Goal: Task Accomplishment & Management: Use online tool/utility

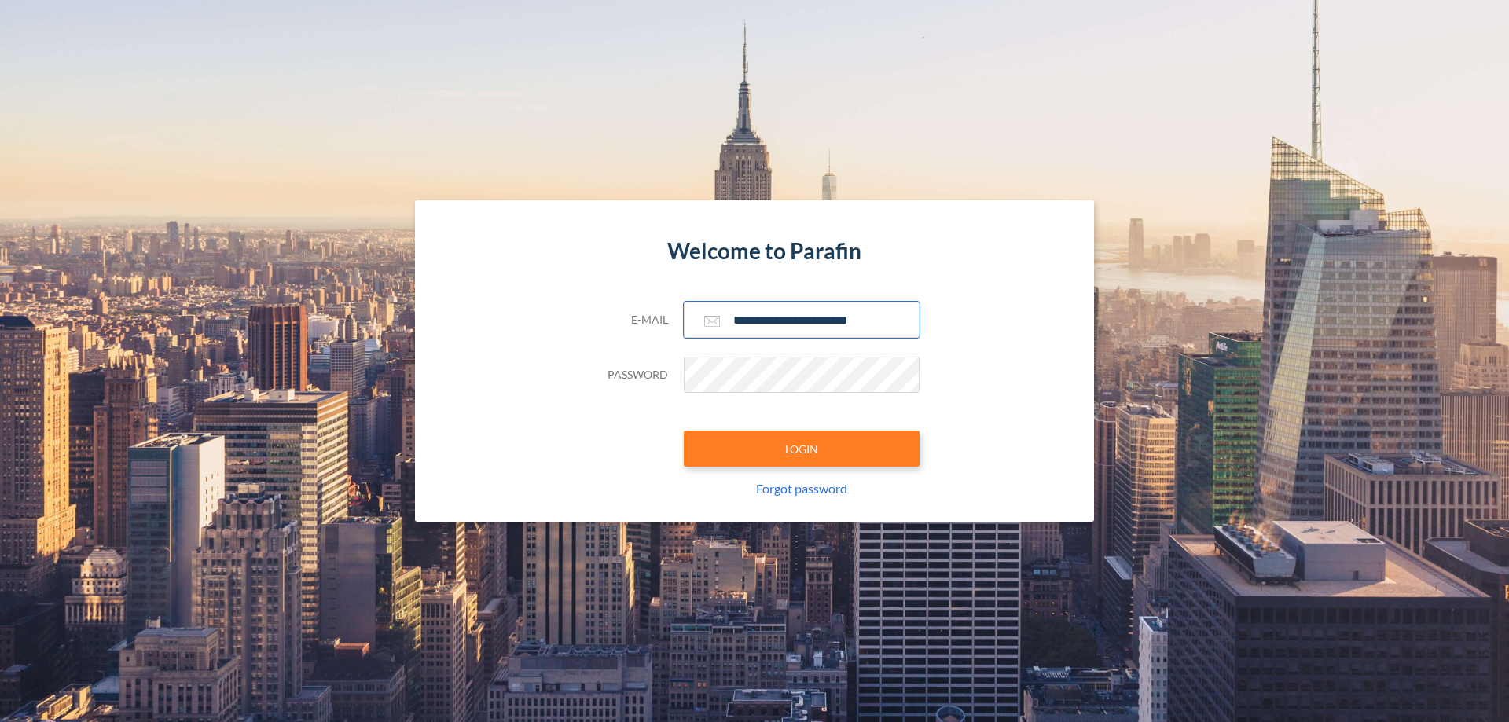
type input "**********"
click at [802, 449] on button "LOGIN" at bounding box center [802, 449] width 236 height 36
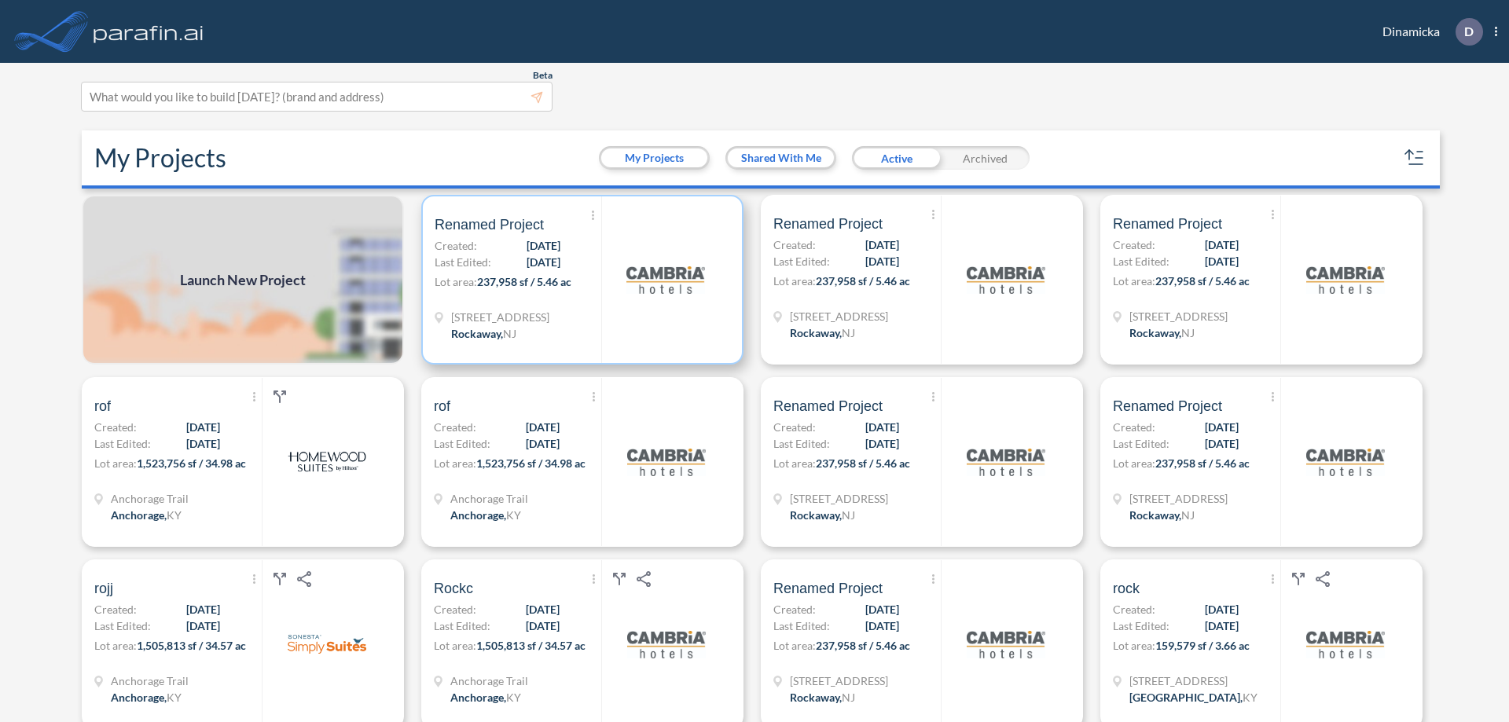
scroll to position [4, 0]
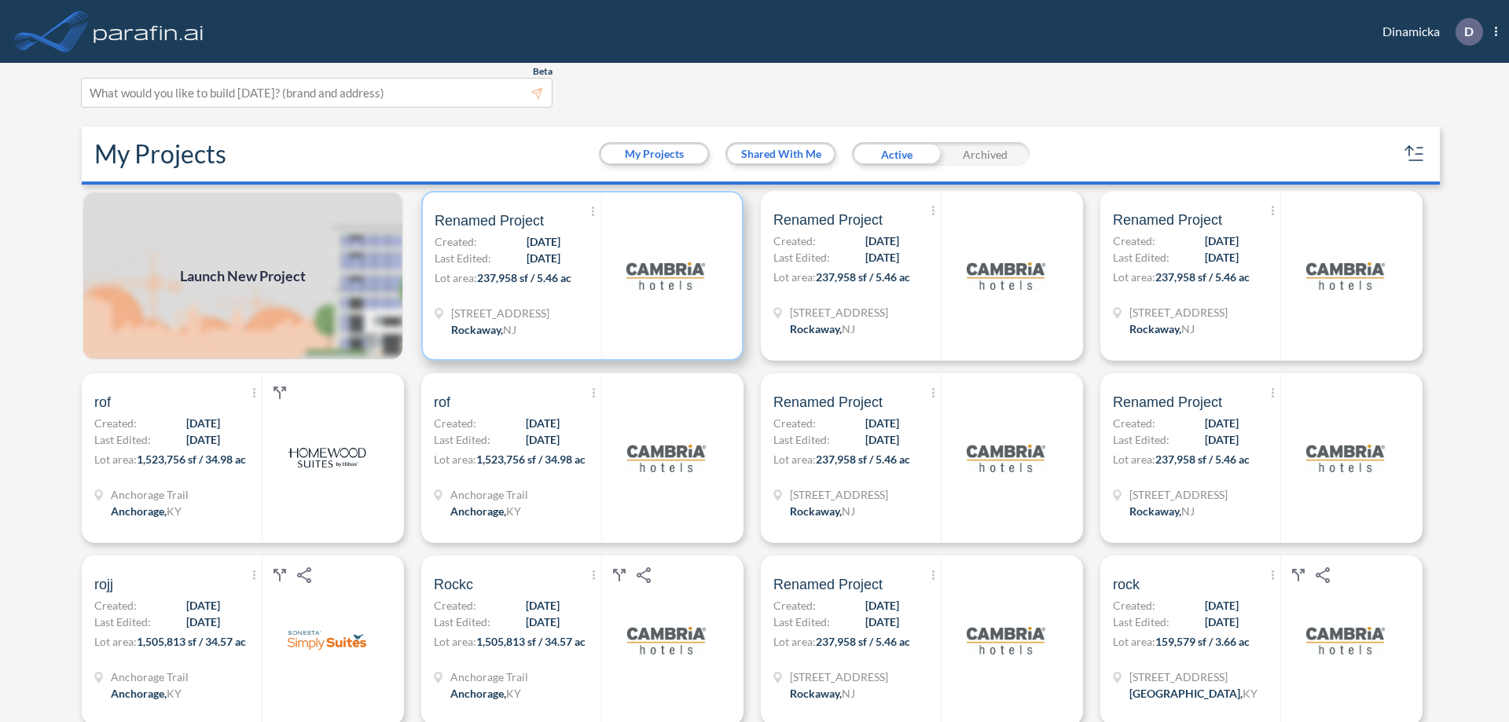
click at [579, 276] on p "Lot area: 237,958 sf / 5.46 ac" at bounding box center [518, 281] width 167 height 23
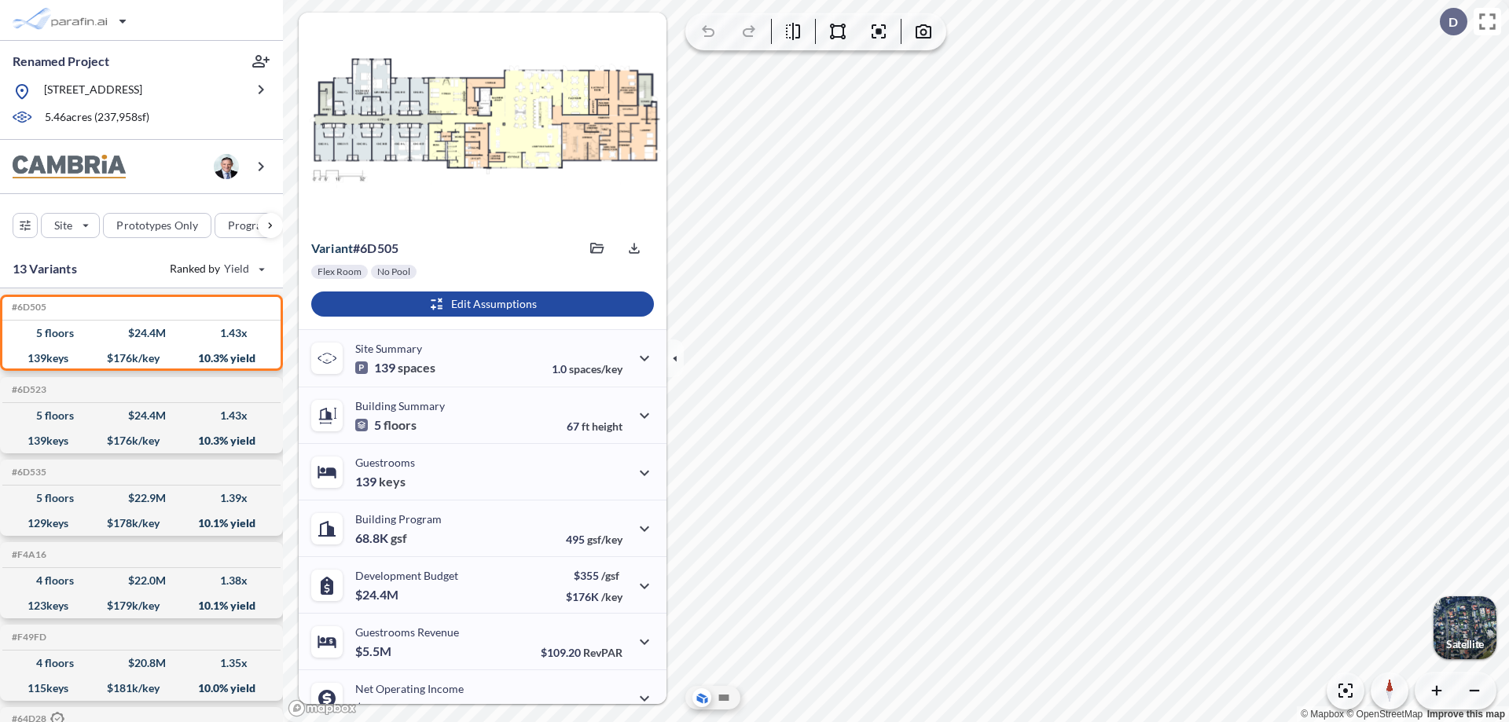
scroll to position [79, 0]
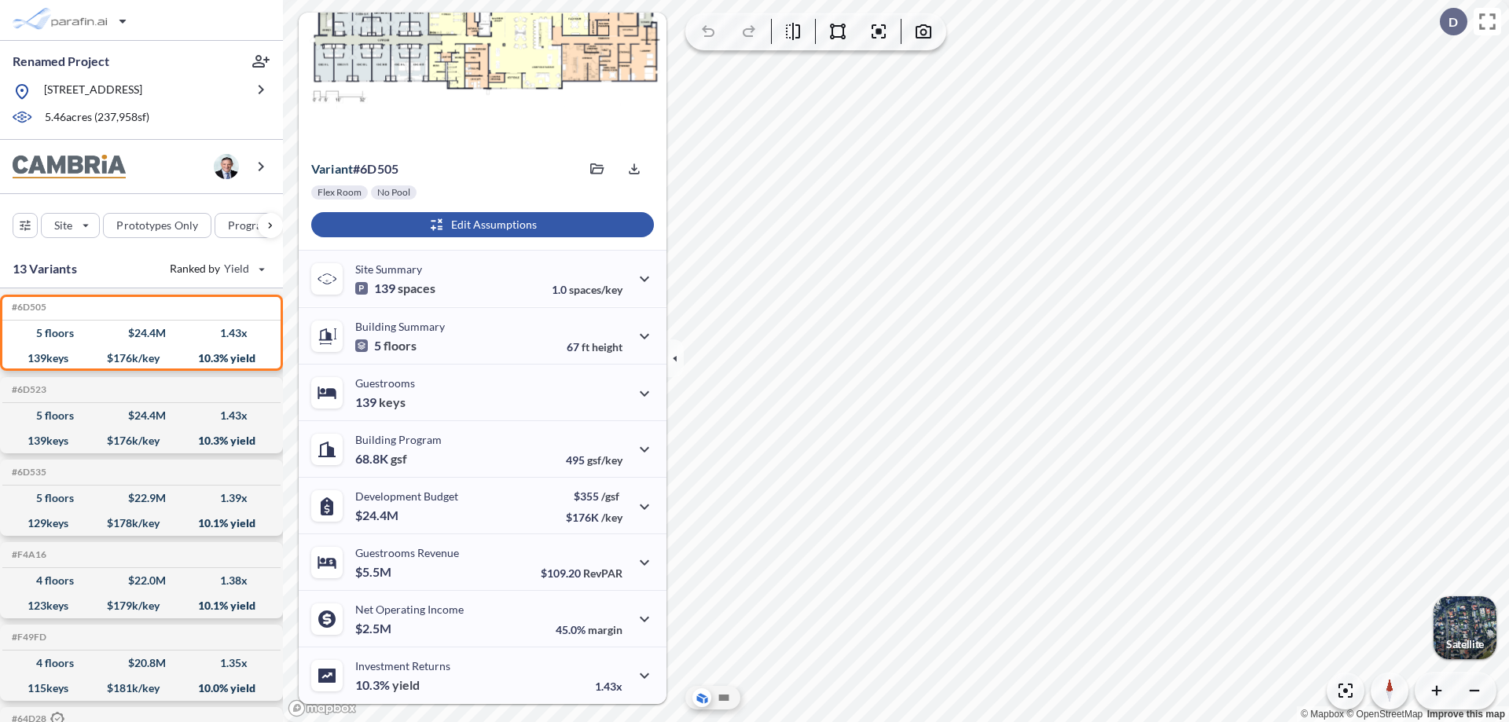
click at [480, 225] on div "button" at bounding box center [482, 224] width 343 height 25
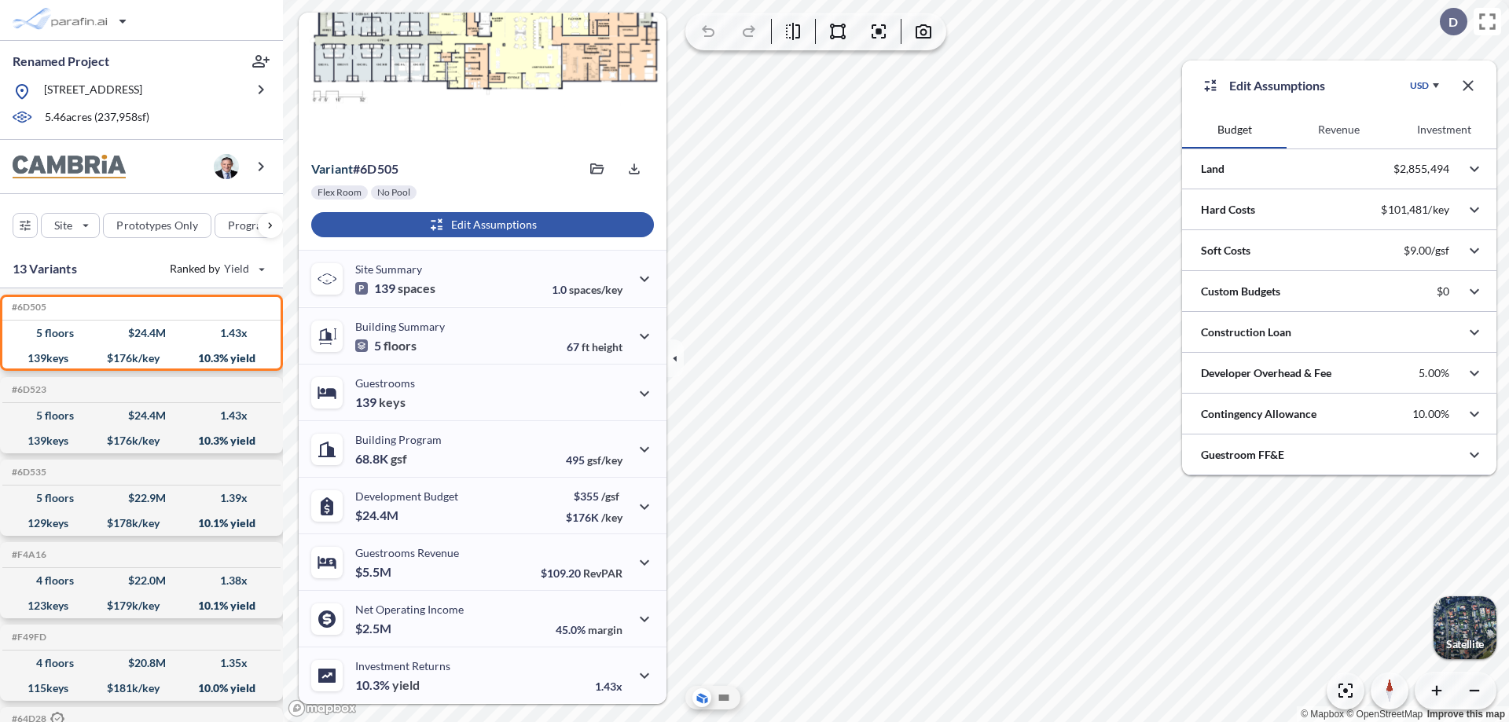
click at [1339, 130] on button "Revenue" at bounding box center [1339, 130] width 105 height 38
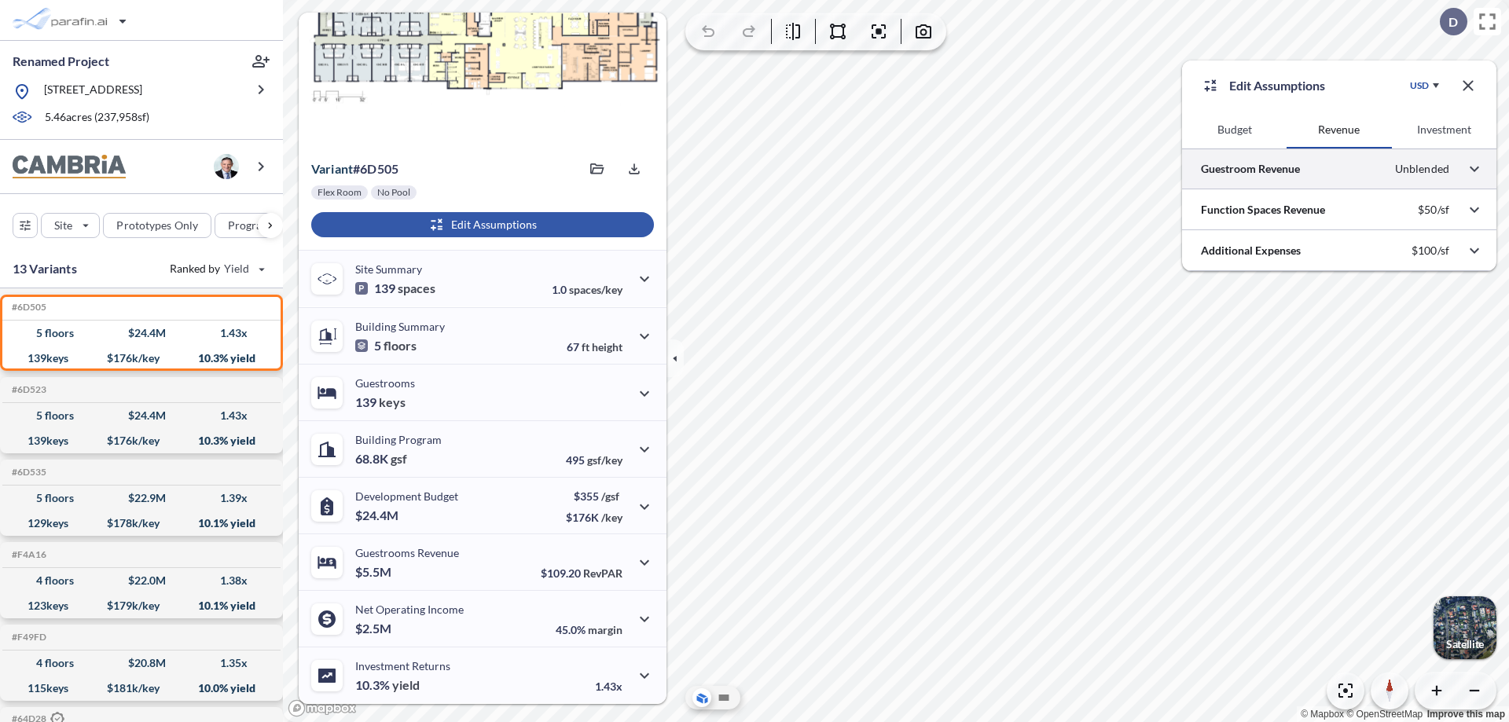
click at [1340, 169] on div at bounding box center [1339, 169] width 314 height 40
